Goal: Task Accomplishment & Management: Use online tool/utility

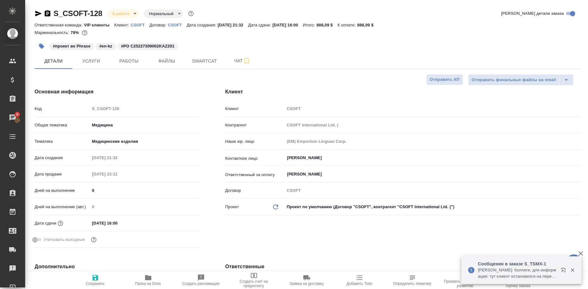
select select "RU"
click at [129, 58] on span "Работы" at bounding box center [129, 61] width 30 height 8
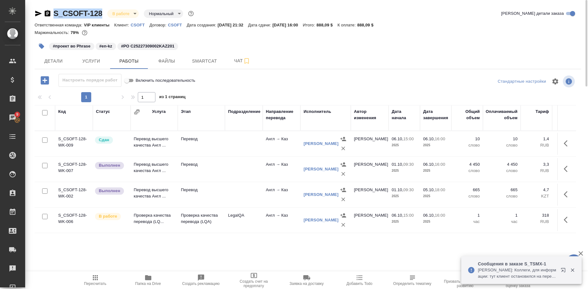
click at [559, 268] on button "button" at bounding box center [564, 271] width 15 height 15
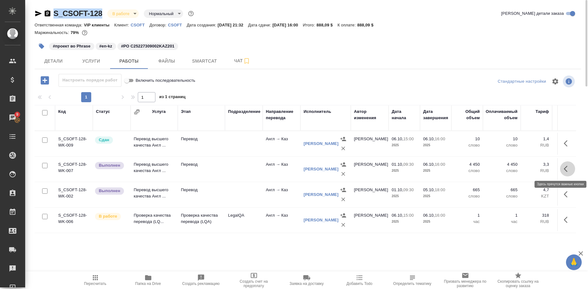
click at [563, 169] on button "button" at bounding box center [567, 168] width 15 height 15
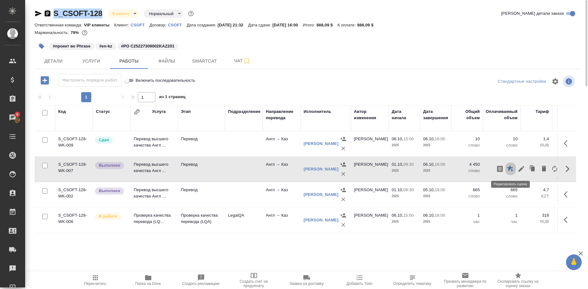
click at [507, 169] on button "button" at bounding box center [510, 168] width 11 height 15
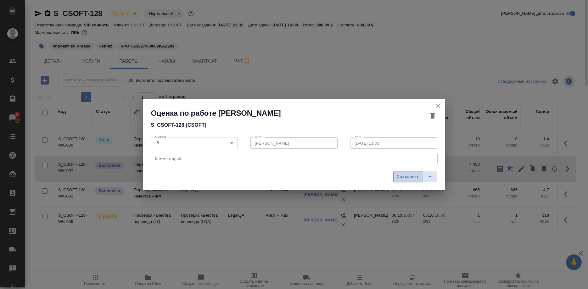
click at [412, 172] on button "Сохранить" at bounding box center [408, 176] width 30 height 11
